Goal: Information Seeking & Learning: Learn about a topic

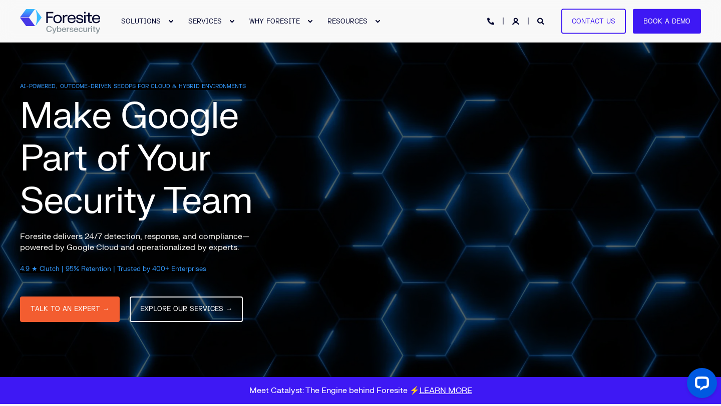
click at [73, 23] on img "Back to Home" at bounding box center [60, 21] width 80 height 25
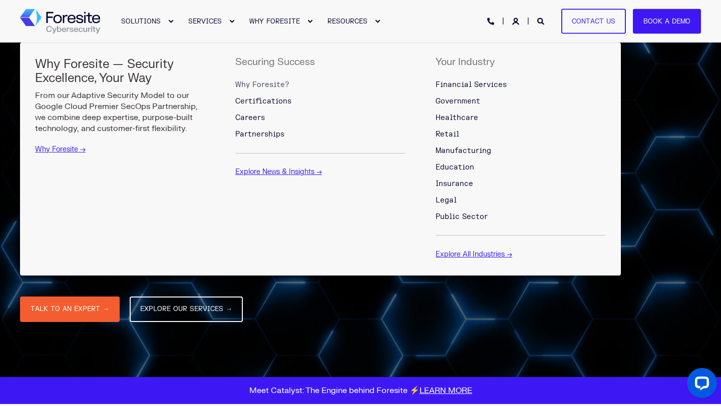
click at [270, 85] on span "Why Foresite?" at bounding box center [262, 85] width 54 height 9
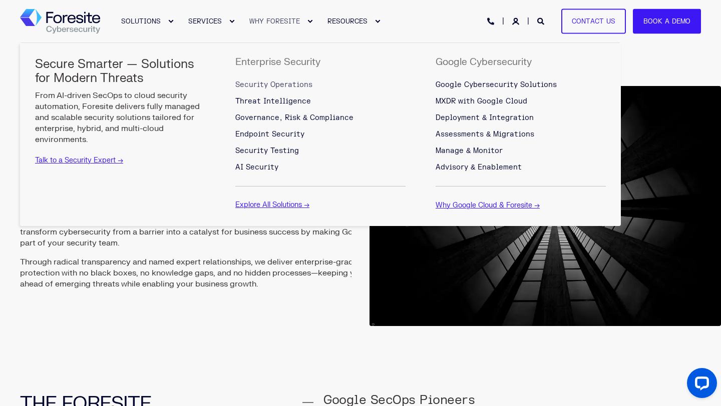
click at [267, 83] on span "Security Operations" at bounding box center [273, 85] width 77 height 9
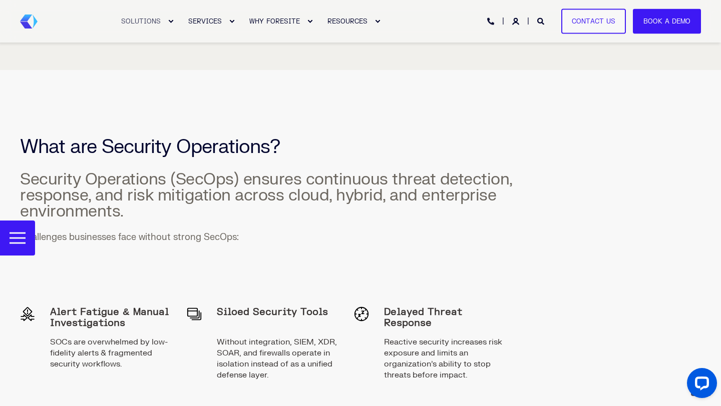
scroll to position [726, 0]
